Goal: Navigation & Orientation: Find specific page/section

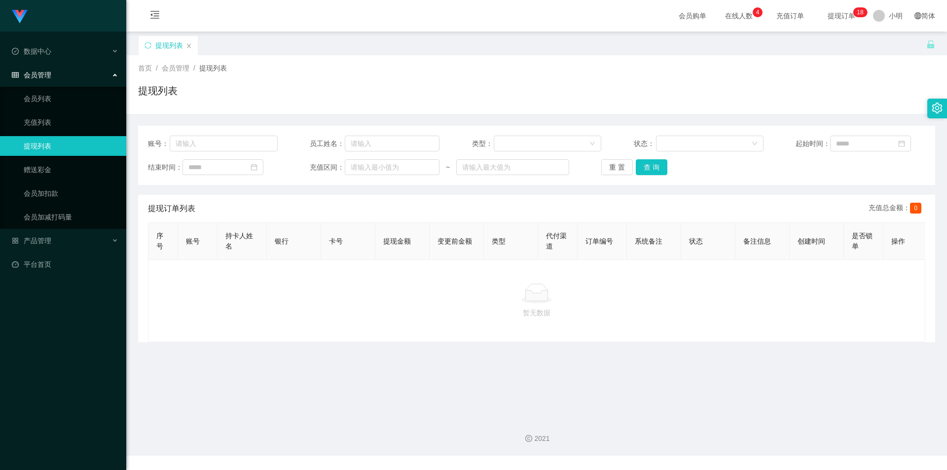
click at [837, 10] on span "提现订单 0 1 2 3 4 5 6 7 8 9 0 1 2 3 4 5 6 7 8 9 0 1 2 3 4 5 6 7 8 9 0 1 2 3 4 5 6 …" at bounding box center [840, 16] width 51 height 32
click at [776, 10] on span "充值订单" at bounding box center [789, 16] width 51 height 32
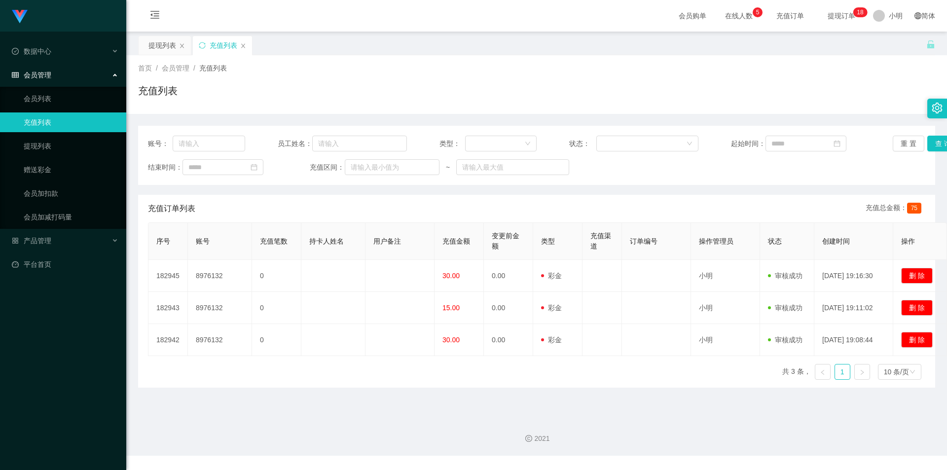
click at [835, 17] on span "提现订单 0 1 2 3 4 5 6 7 8 9 0 1 2 3 4 5 6 7 8 9 0 1 2 3 4 5 6 7 8 9 0 1 2 3 4 5 6 …" at bounding box center [840, 15] width 37 height 7
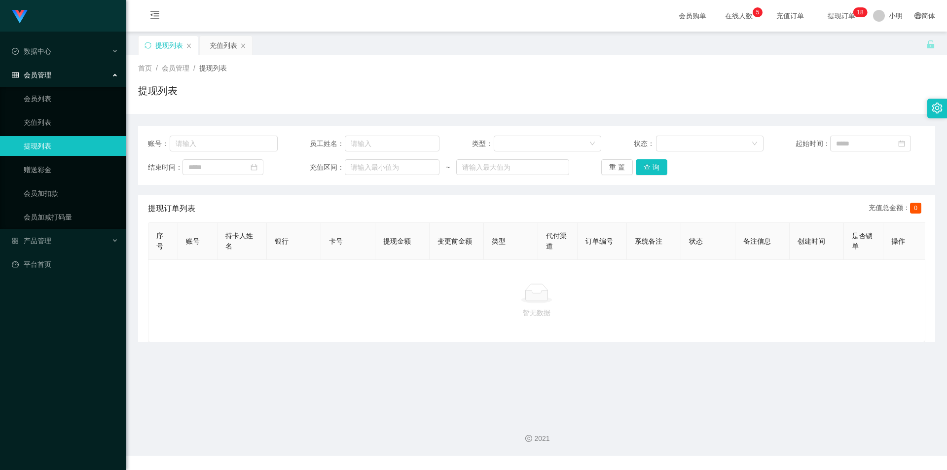
click at [776, 14] on span "充值订单" at bounding box center [789, 15] width 37 height 7
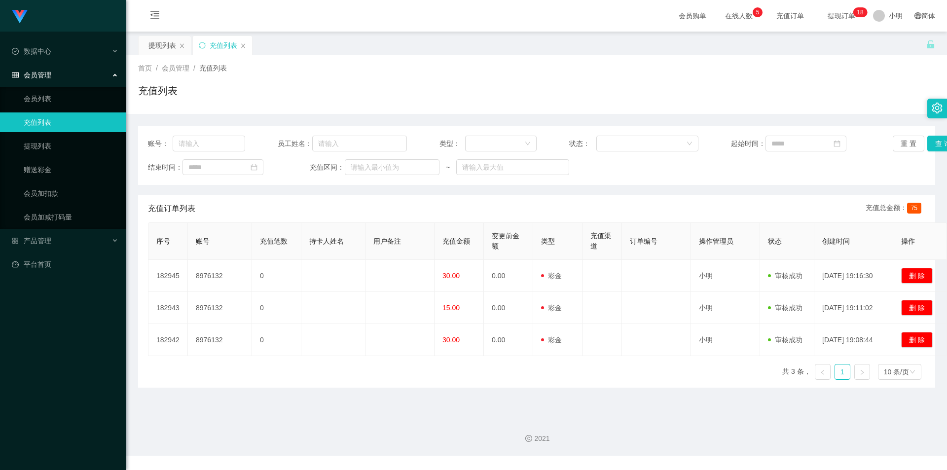
click at [729, 10] on span "在线人数 0 1 2 3 4 5 6 7 8 9 0 1 2 3 4 5 6 7 8 9 0 1 2 3 4 5 6 7 8 9" at bounding box center [738, 16] width 51 height 32
click at [827, 14] on span "提现订单 0 1 2 3 4 5 6 7 8 9 0 1 2 3 4 5 6 7 8 9 0 1 2 3 4 5 6 7 8 9 0 1 2 3 4 5 6 …" at bounding box center [840, 15] width 37 height 7
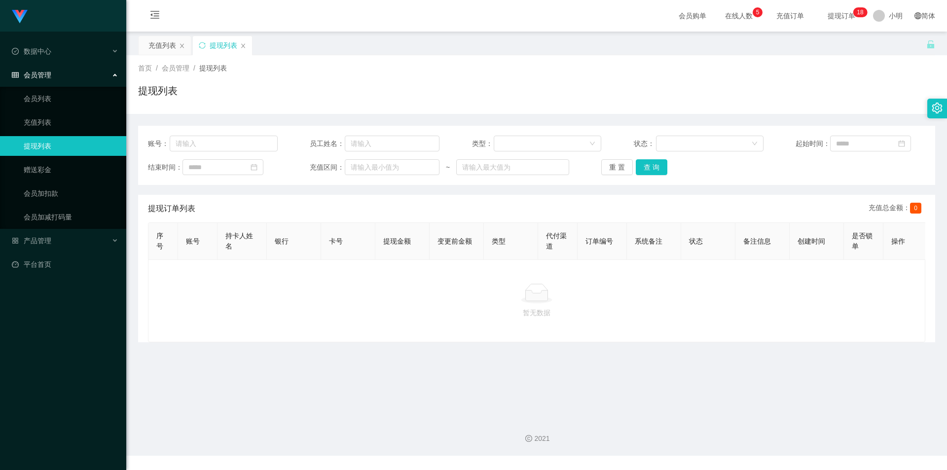
click at [731, 18] on span "在线人数 0 1 2 3 4 5 6 7 8 9 0 1 2 3 4 5 6 7 8 9 0 1 2 3 4 5 6 7 8 9" at bounding box center [738, 15] width 37 height 7
click at [839, 13] on span "提现订单 0 1 2 3 4 5 6 7 8 9 0 1 2 3 4 5 6 7 8 9 0 1 2 3 4 5 6 7 8 9 0 1 2 3 4 5 6 …" at bounding box center [840, 15] width 37 height 7
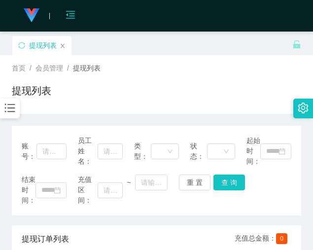
click at [70, 15] on icon "图标: menu-fold" at bounding box center [71, 15] width 10 height 10
click at [68, 13] on icon "图标: menu-unfold" at bounding box center [71, 15] width 10 height 10
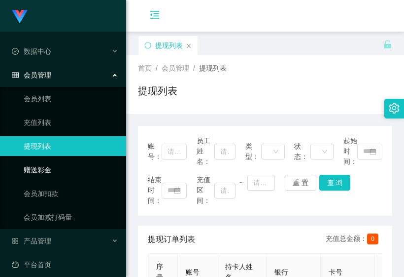
click at [39, 163] on link "赠送彩金" at bounding box center [71, 170] width 95 height 20
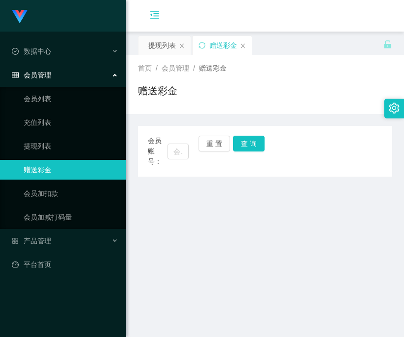
click at [74, 72] on div "会员管理" at bounding box center [63, 75] width 126 height 20
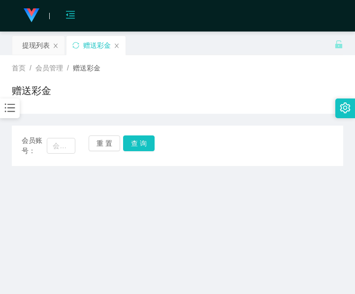
click at [78, 15] on icon "图标: menu-fold" at bounding box center [71, 16] width 34 height 32
click at [35, 42] on div "提现列表" at bounding box center [36, 45] width 28 height 19
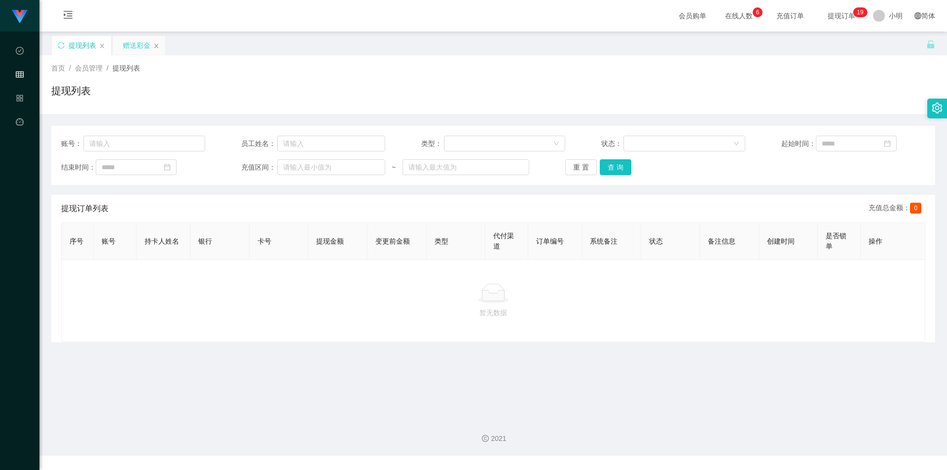
click at [130, 46] on div "赠送彩金" at bounding box center [137, 45] width 28 height 19
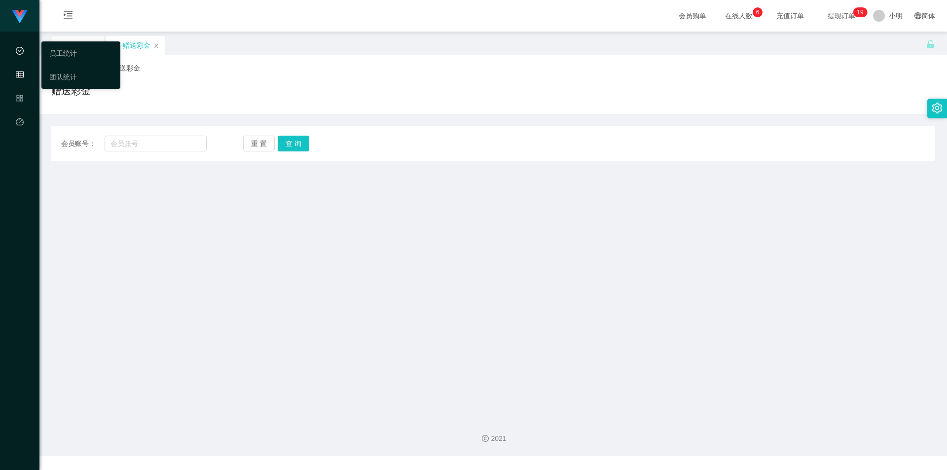
click at [22, 53] on icon "图标: check-circle-o" at bounding box center [20, 51] width 8 height 8
click at [26, 74] on div "会员管理" at bounding box center [19, 75] width 39 height 20
click at [67, 16] on icon "图标: menu-unfold" at bounding box center [68, 15] width 9 height 8
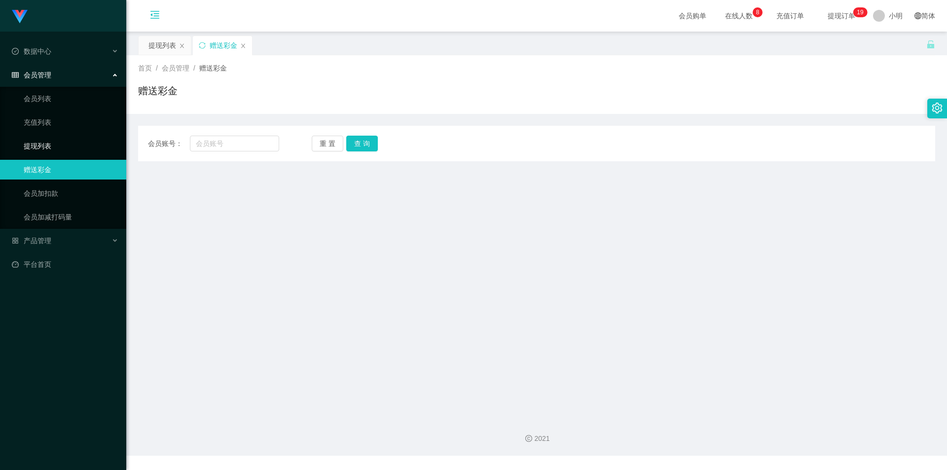
click at [83, 146] on link "提现列表" at bounding box center [71, 146] width 95 height 20
